Goal: Browse casually: Explore the website without a specific task or goal

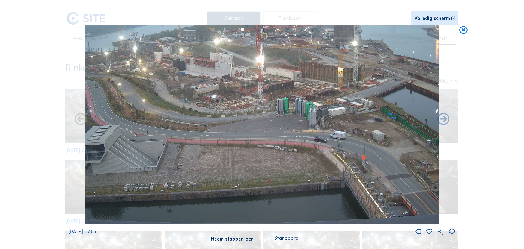
click at [215, 88] on img at bounding box center [262, 124] width 354 height 199
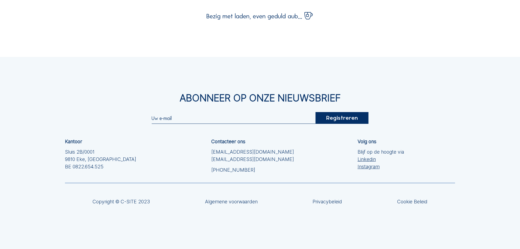
scroll to position [55, 0]
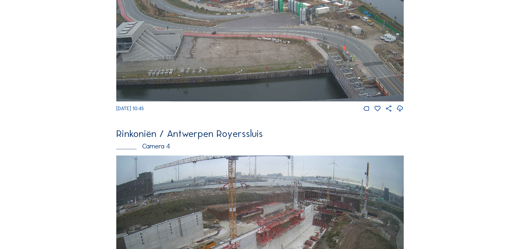
scroll to position [900, 0]
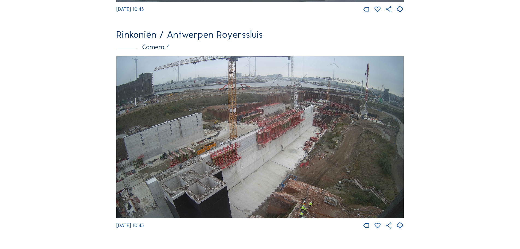
click at [345, 150] on img at bounding box center [259, 137] width 287 height 162
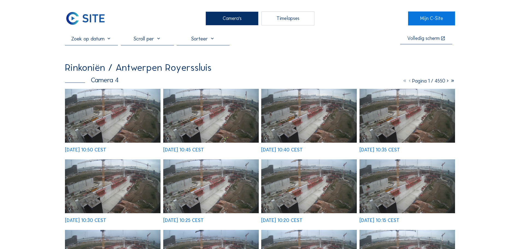
click at [107, 128] on img at bounding box center [112, 116] width 95 height 54
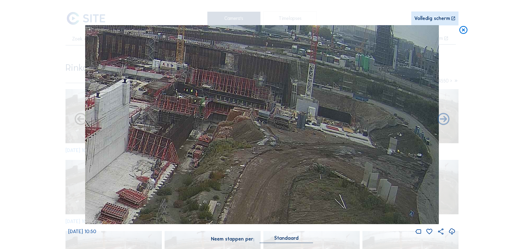
drag, startPoint x: 299, startPoint y: 128, endPoint x: 96, endPoint y: 141, distance: 203.4
click at [97, 141] on img at bounding box center [262, 124] width 354 height 199
